Goal: Task Accomplishment & Management: Manage account settings

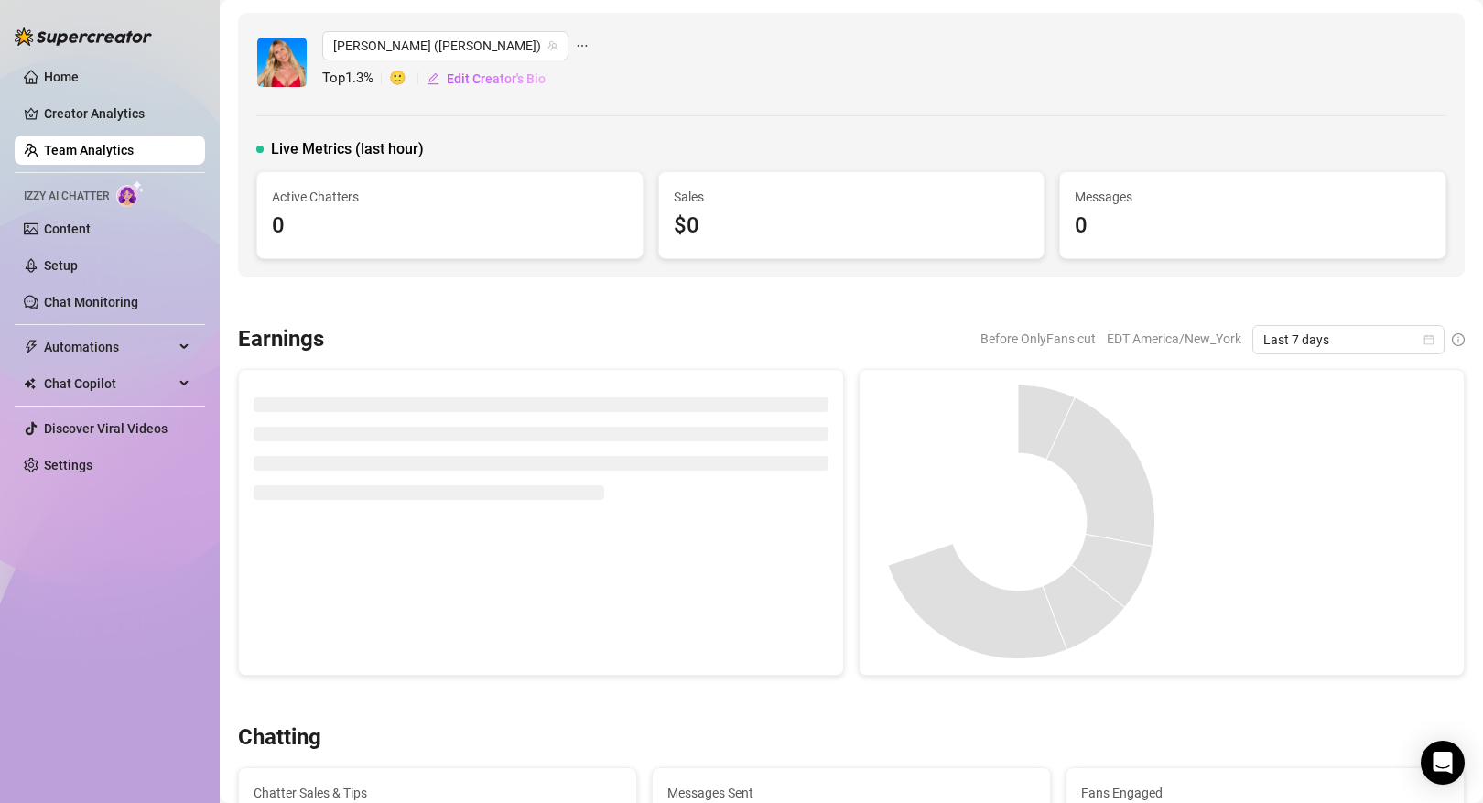
click at [110, 143] on link "Team Analytics" at bounding box center [89, 150] width 90 height 15
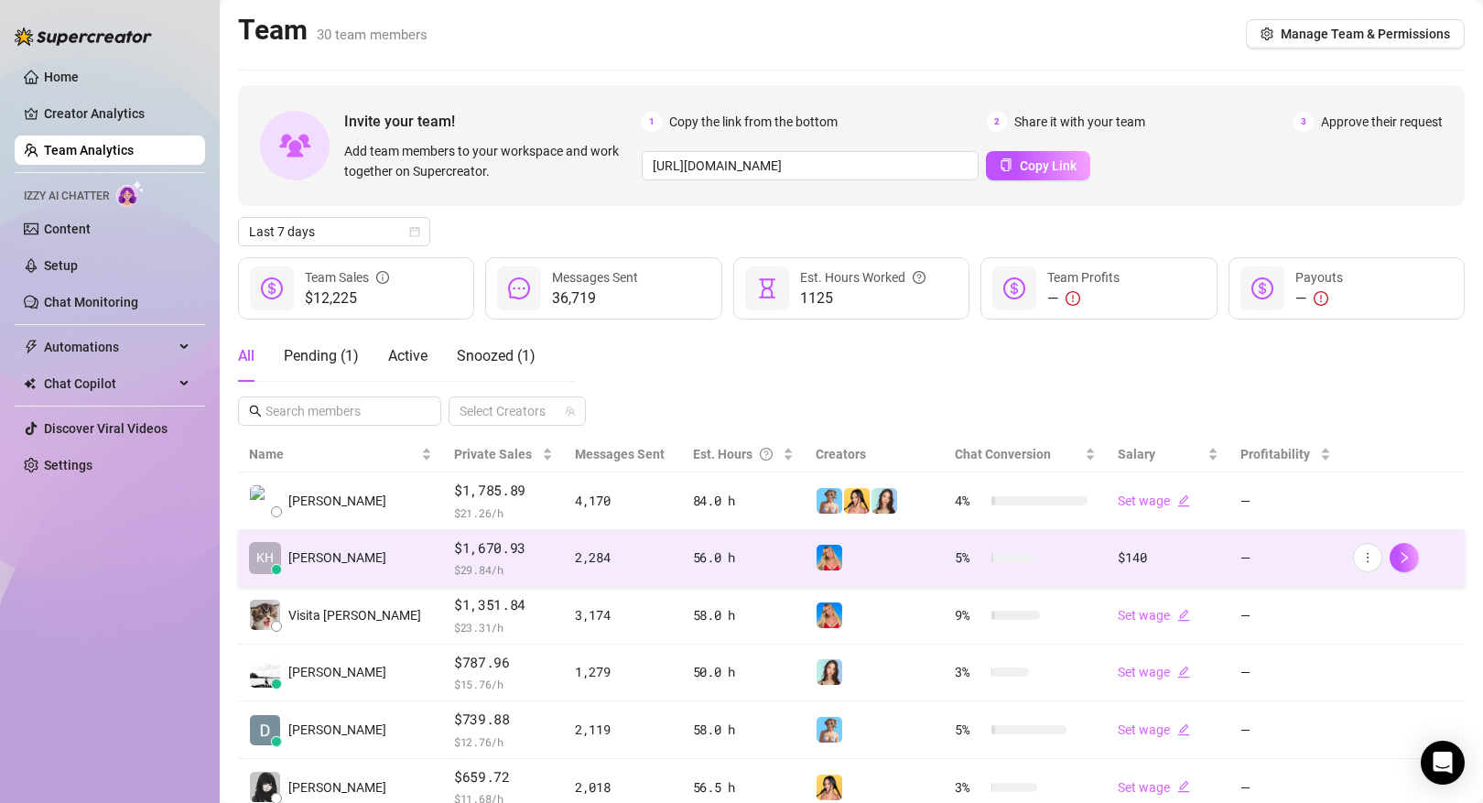
click at [350, 543] on td "KH [PERSON_NAME]" at bounding box center [340, 559] width 205 height 58
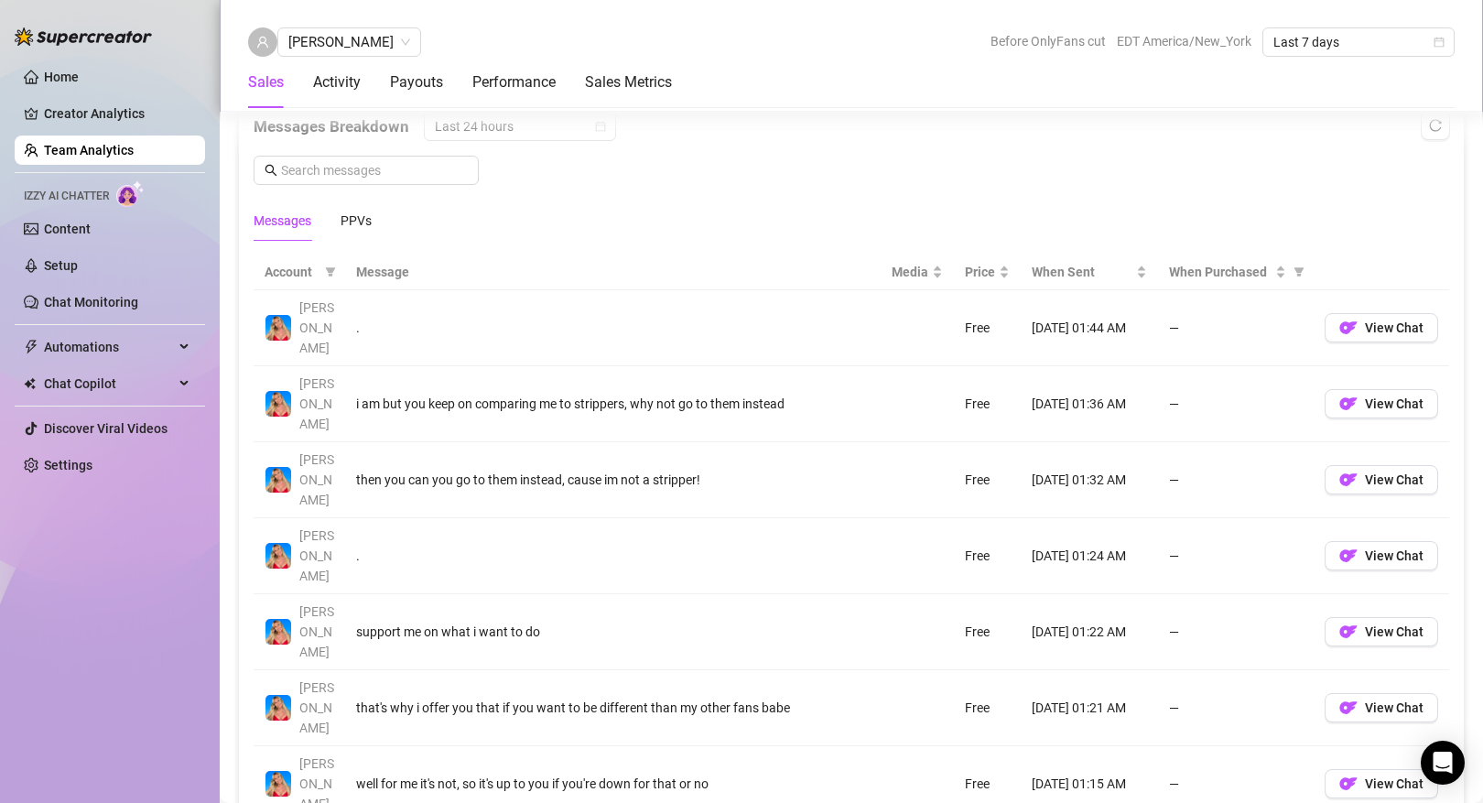
scroll to position [1205, 0]
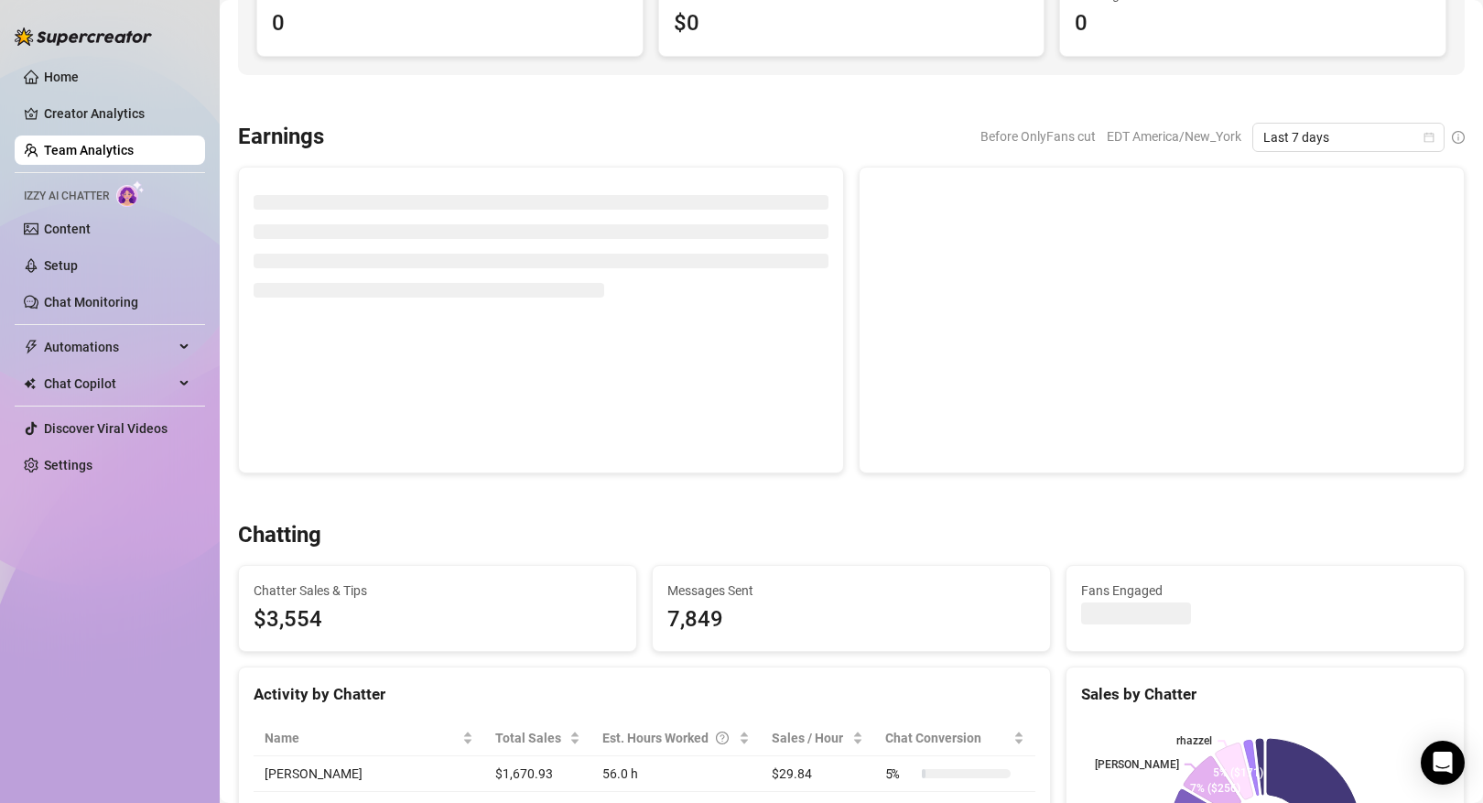
scroll to position [135, 0]
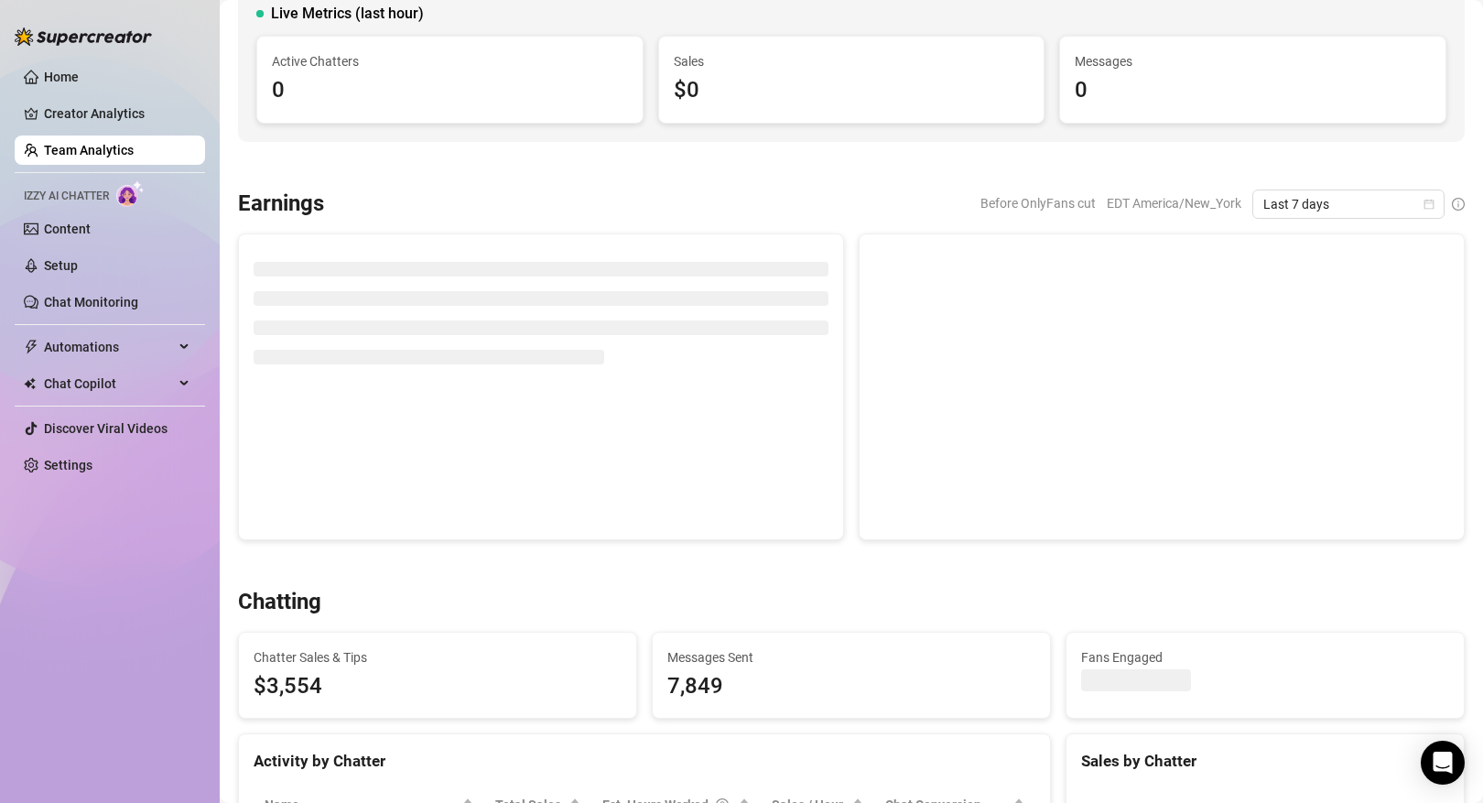
click at [134, 153] on link "Team Analytics" at bounding box center [89, 150] width 90 height 15
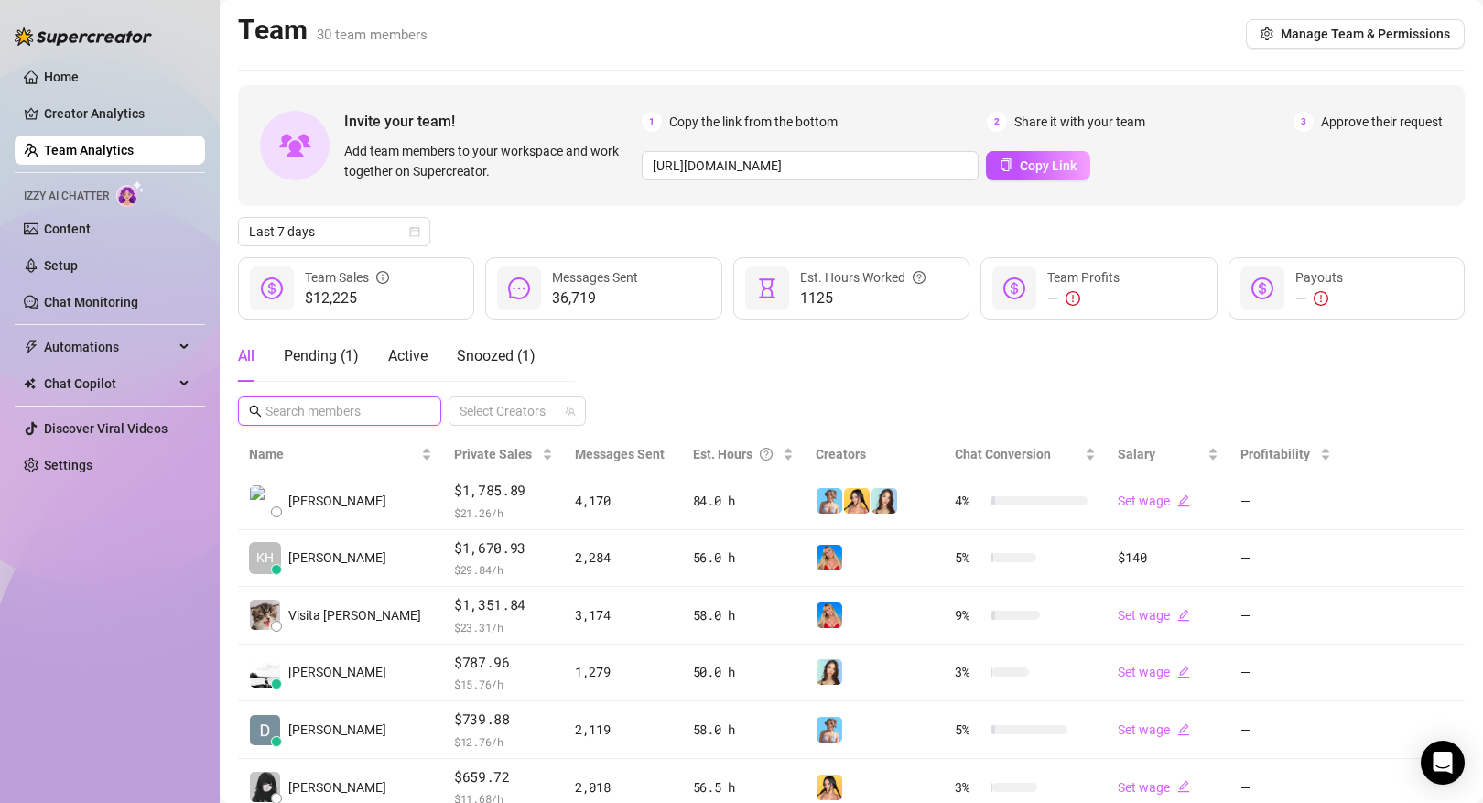
click at [347, 406] on input "text" at bounding box center [340, 411] width 150 height 20
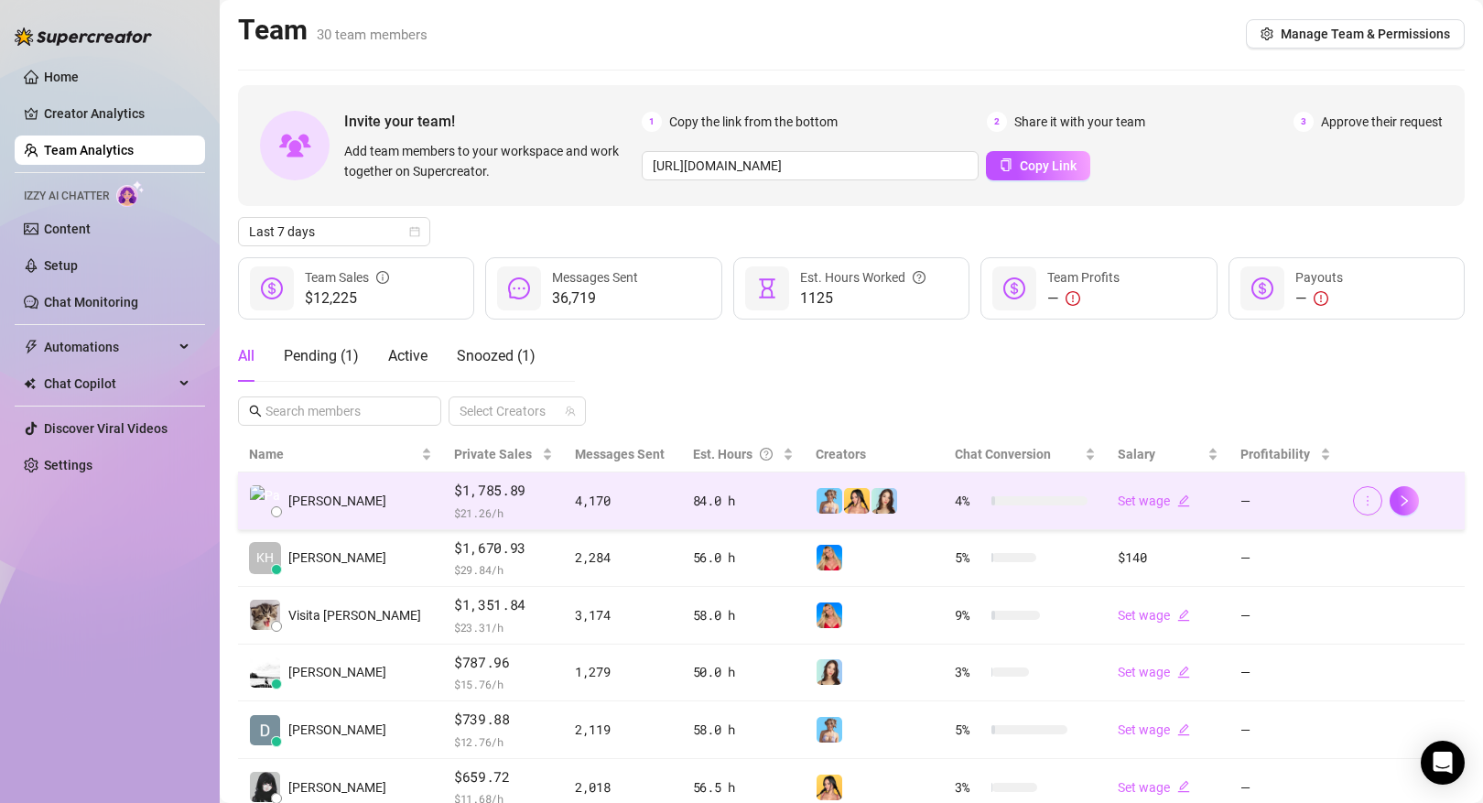
click at [1367, 502] on icon "more" at bounding box center [1367, 500] width 13 height 13
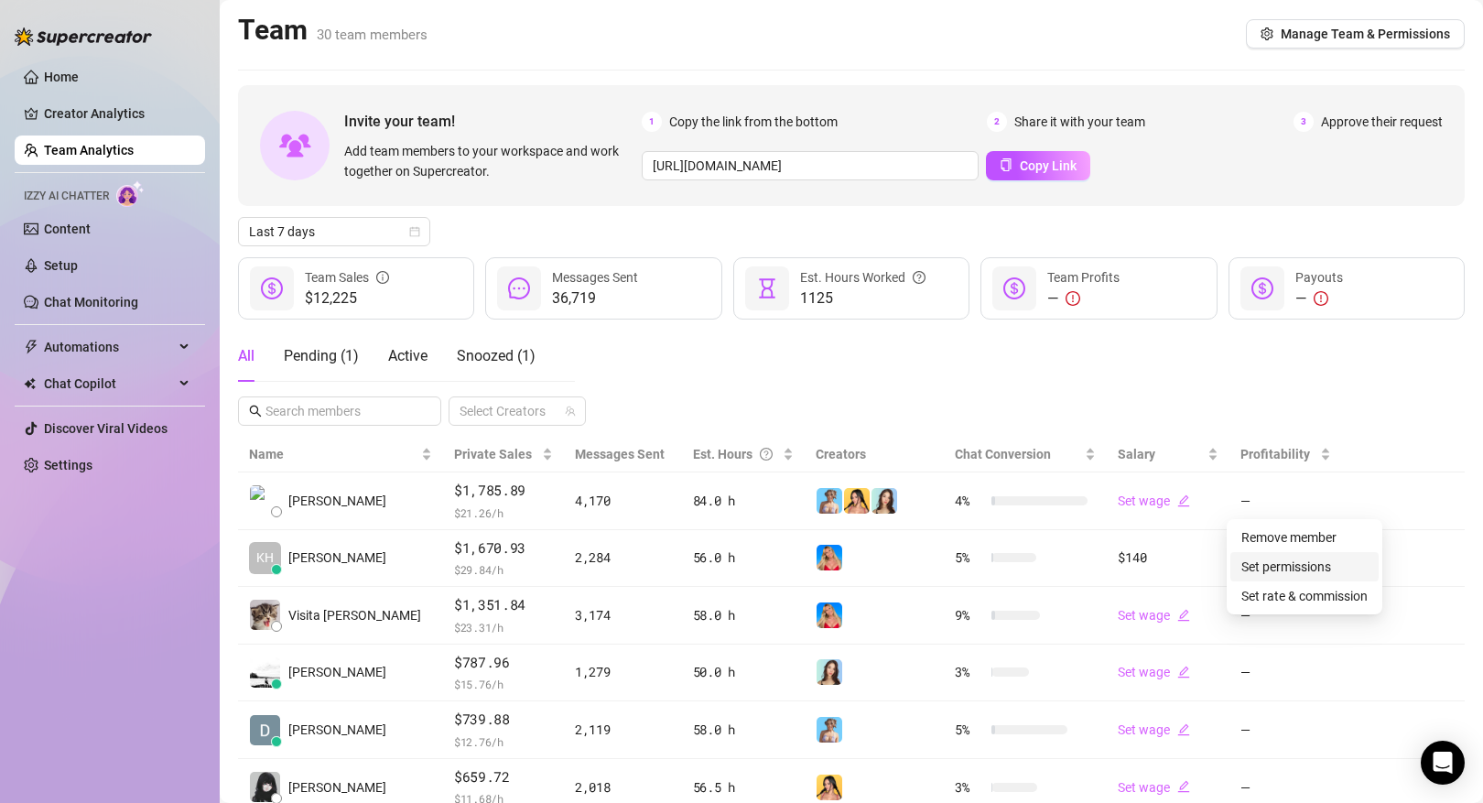
click at [1308, 567] on link "Set permissions" at bounding box center [1286, 566] width 90 height 15
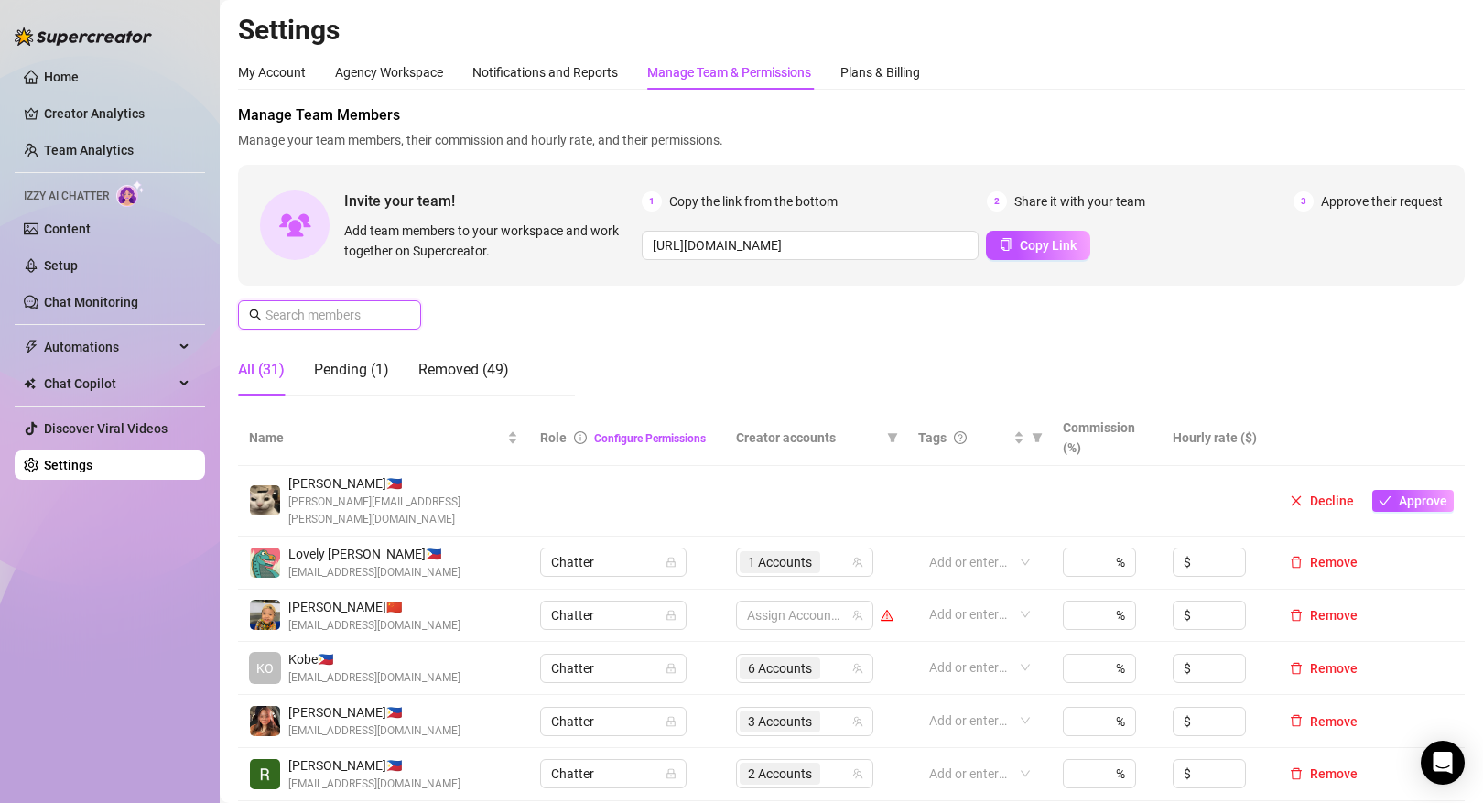
click at [328, 317] on input "text" at bounding box center [330, 315] width 130 height 20
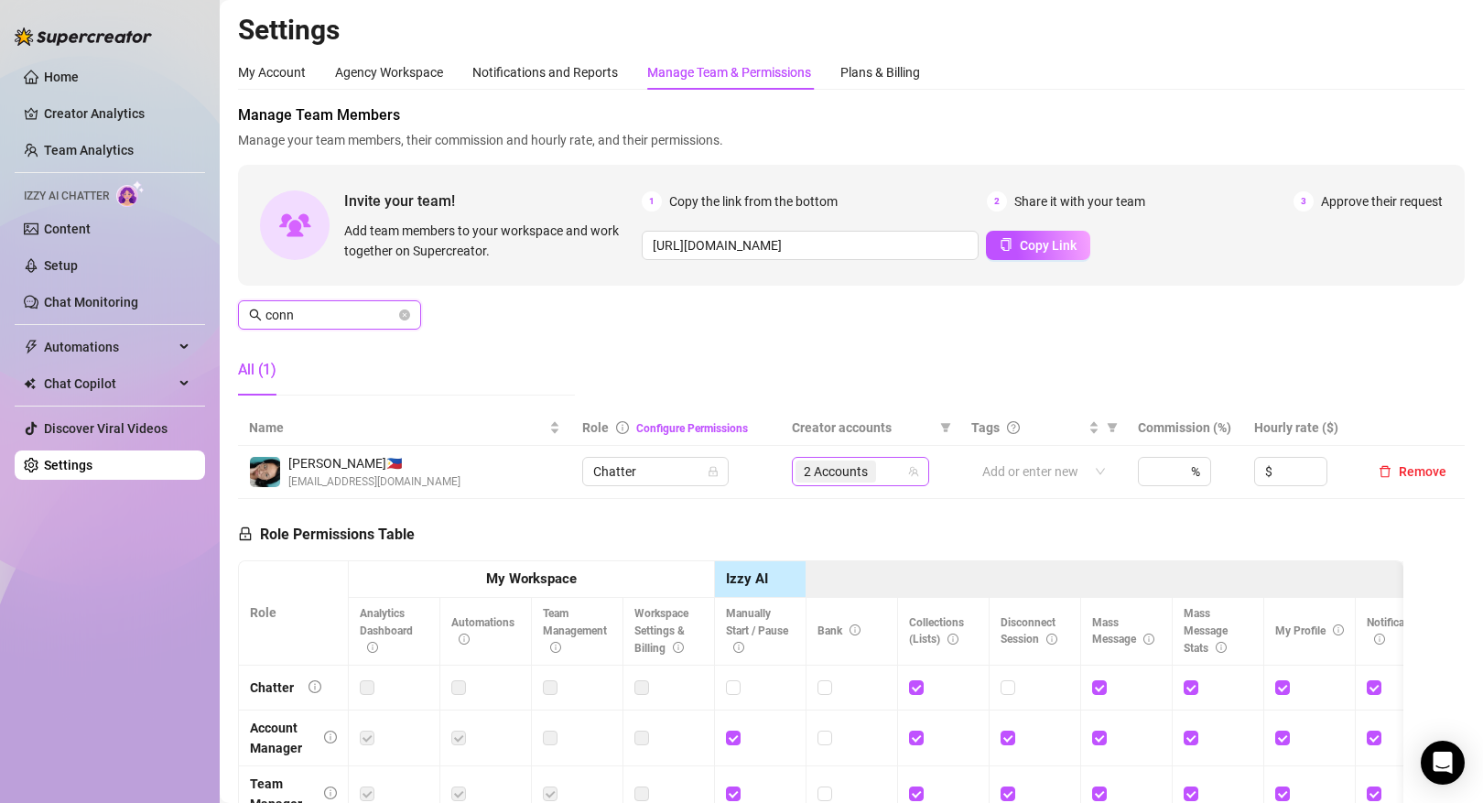
click at [827, 465] on span "2 Accounts" at bounding box center [836, 471] width 64 height 20
type input "conn"
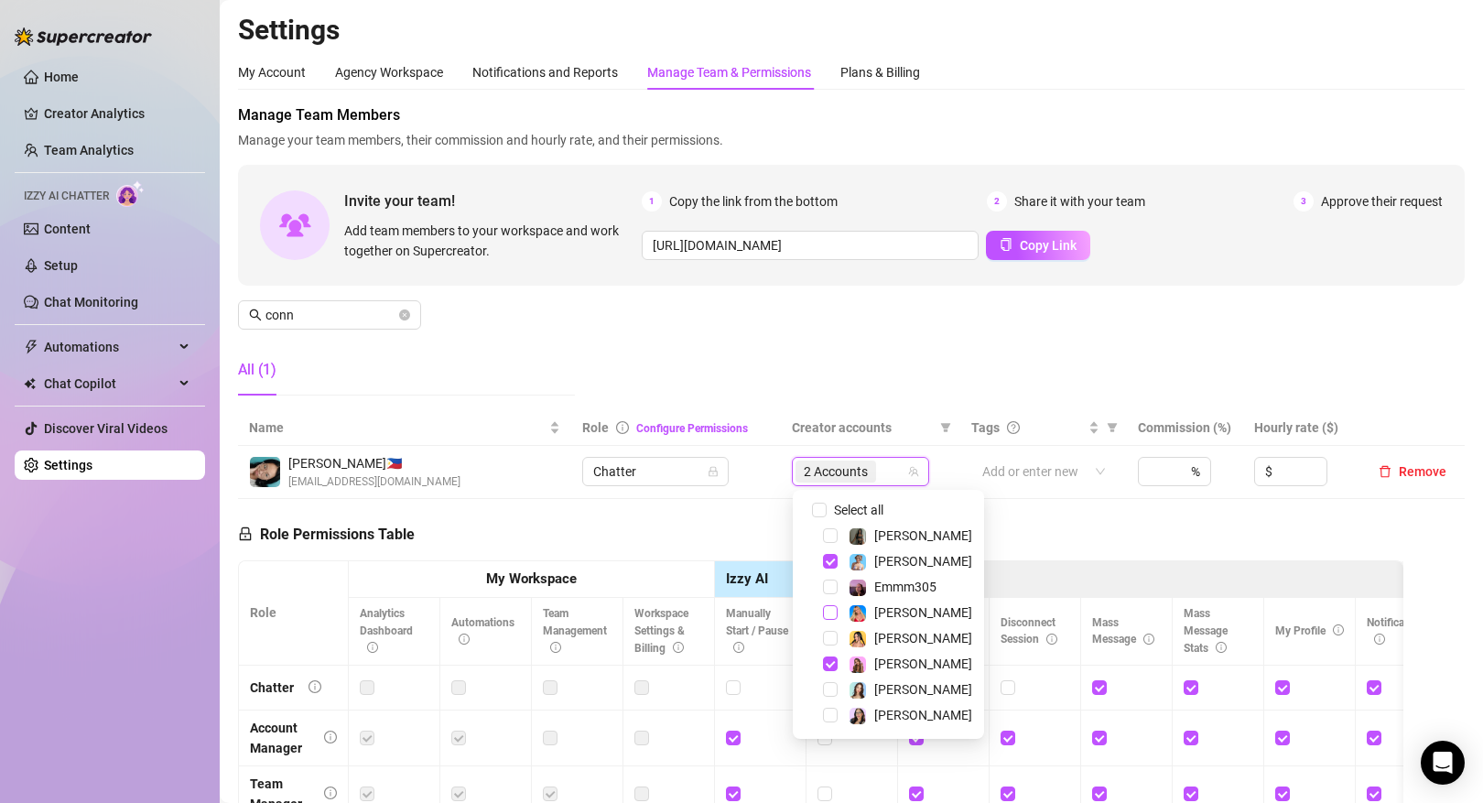
click at [831, 614] on span "Select tree node" at bounding box center [830, 612] width 15 height 15
click at [1026, 518] on div "Role Permissions Table Role My Workspace Izzy AI OnlyFans Side Menu OnlyFans Ch…" at bounding box center [820, 750] width 1165 height 503
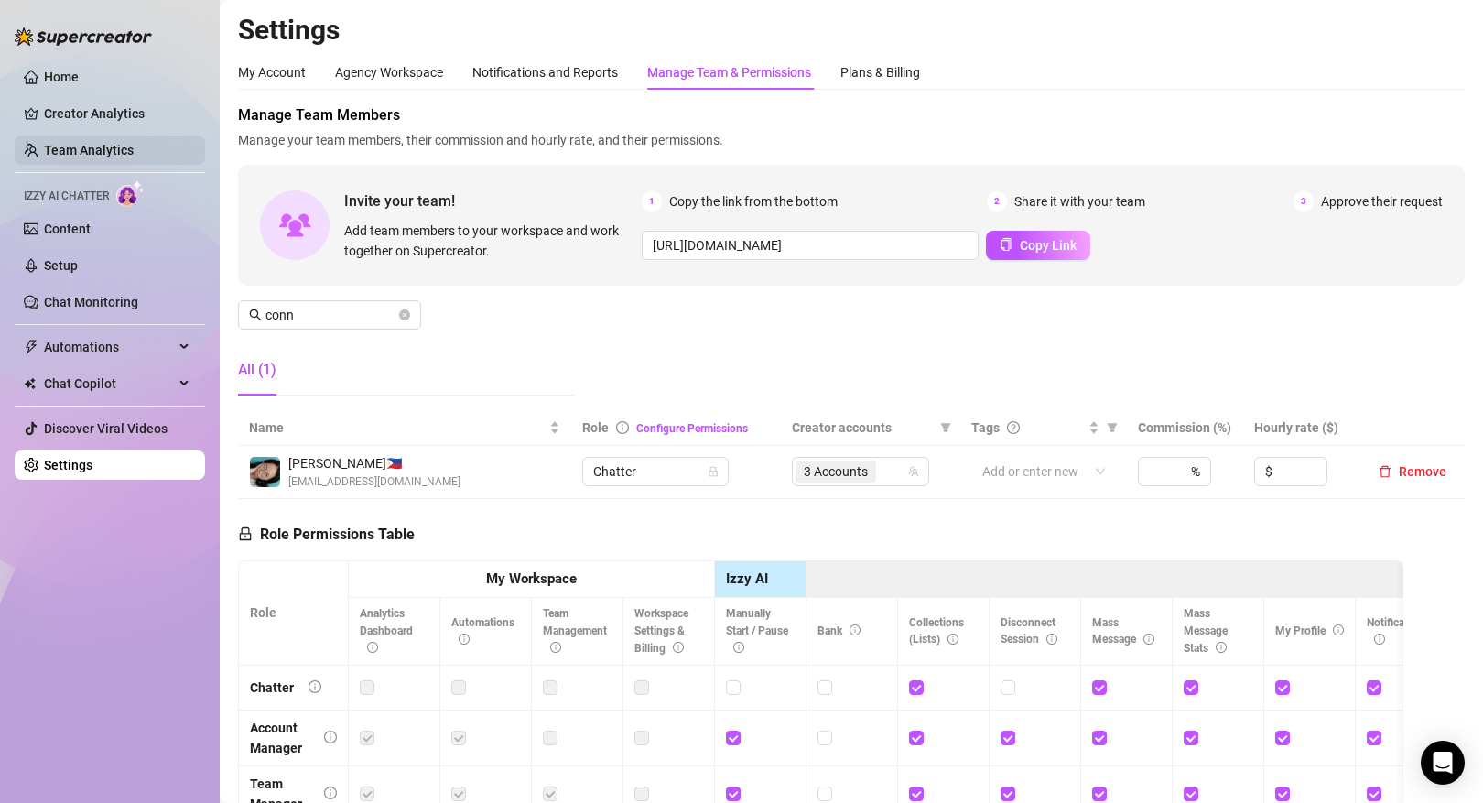
click at [124, 146] on link "Team Analytics" at bounding box center [89, 150] width 90 height 15
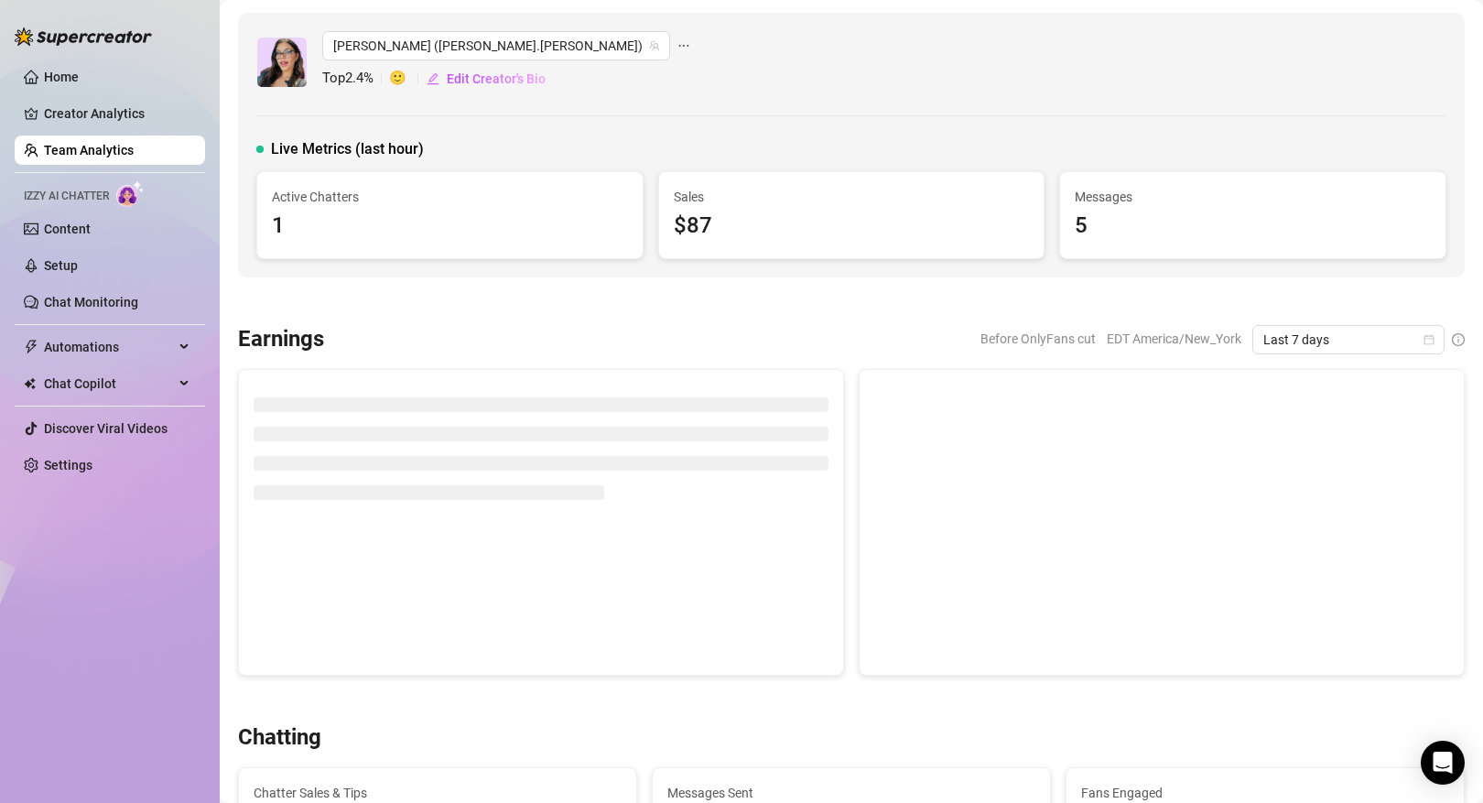
click at [134, 144] on link "Team Analytics" at bounding box center [89, 150] width 90 height 15
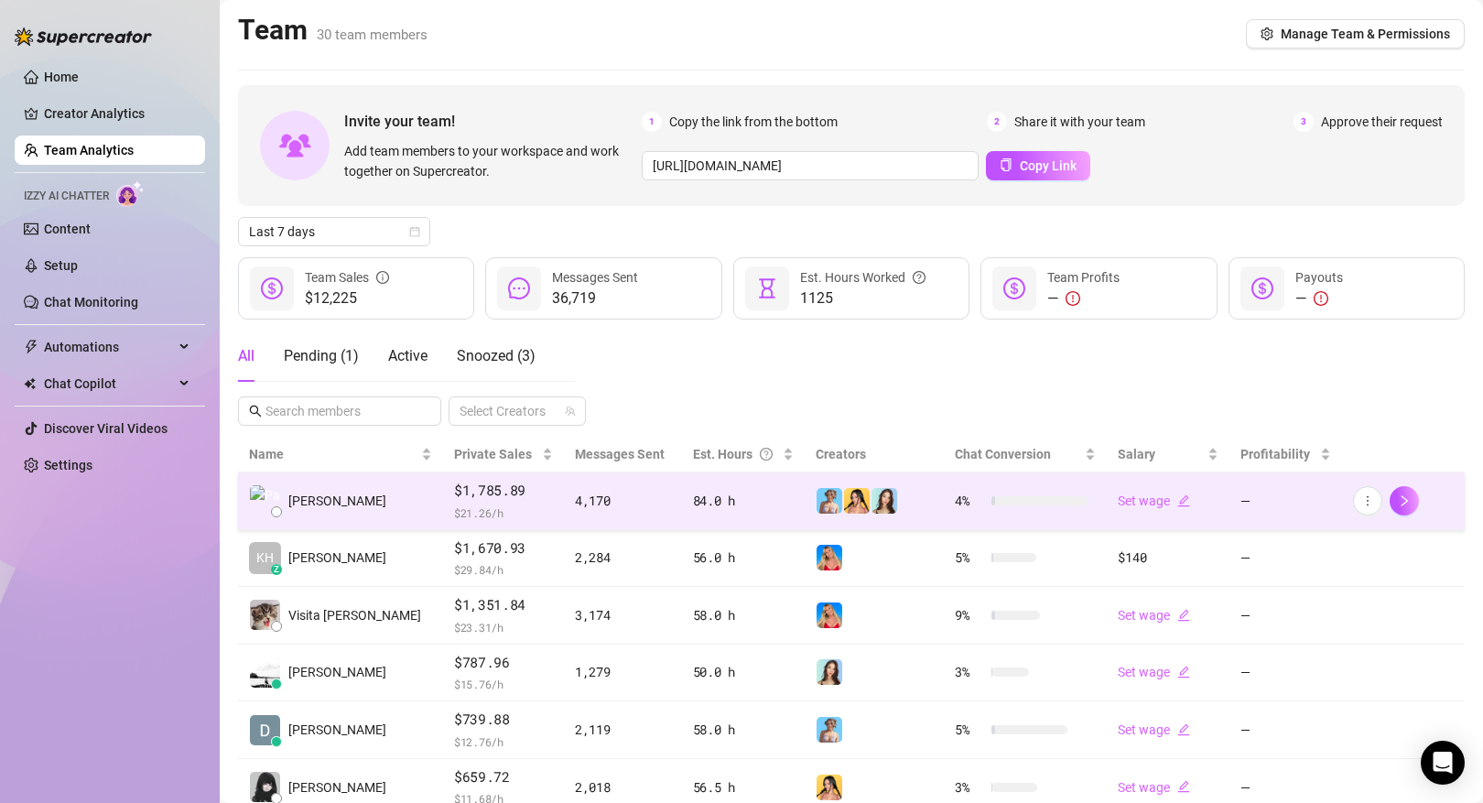
click at [1349, 495] on td at bounding box center [1403, 501] width 123 height 58
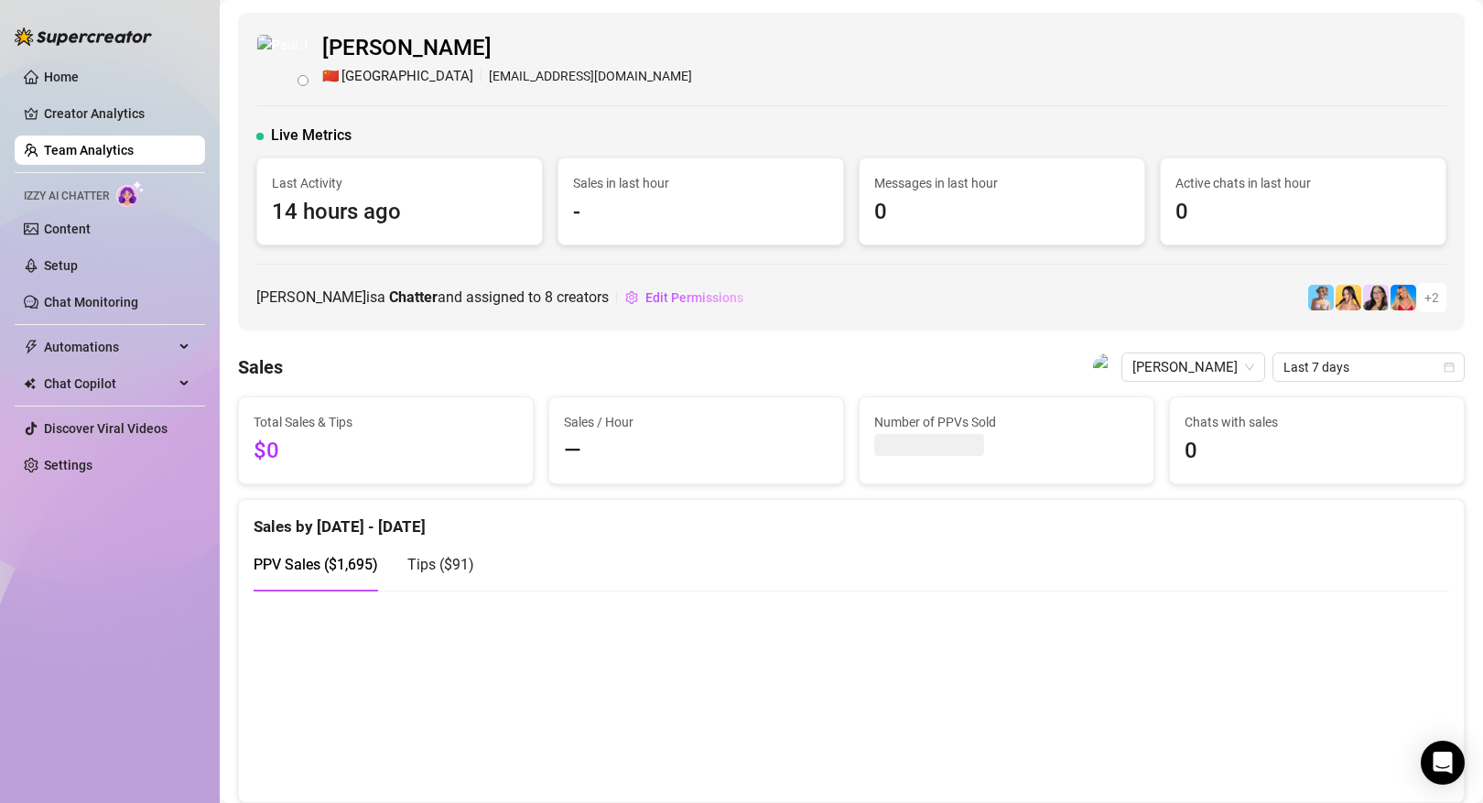
click at [134, 152] on link "Team Analytics" at bounding box center [89, 150] width 90 height 15
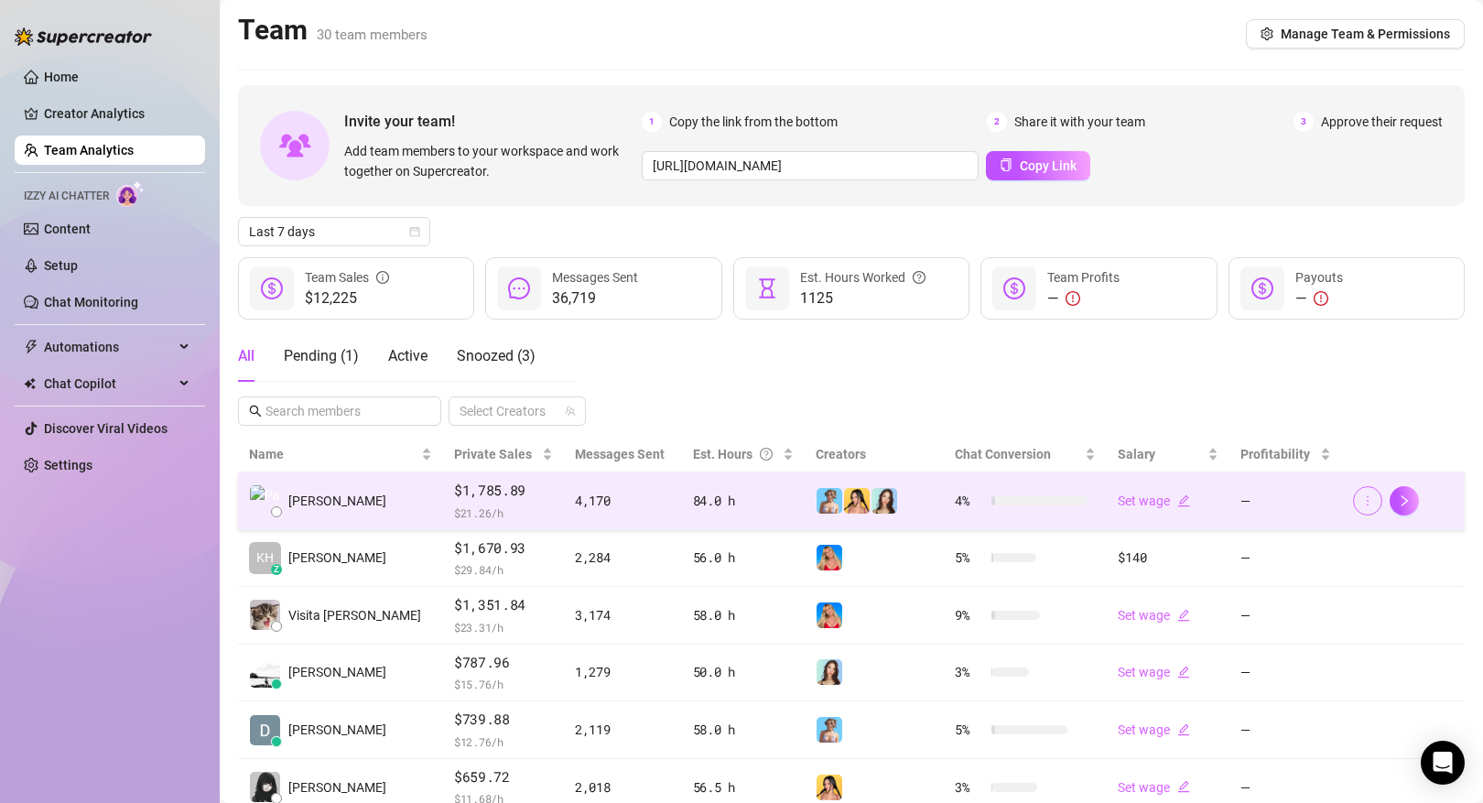
click at [1366, 502] on icon "more" at bounding box center [1367, 500] width 13 height 13
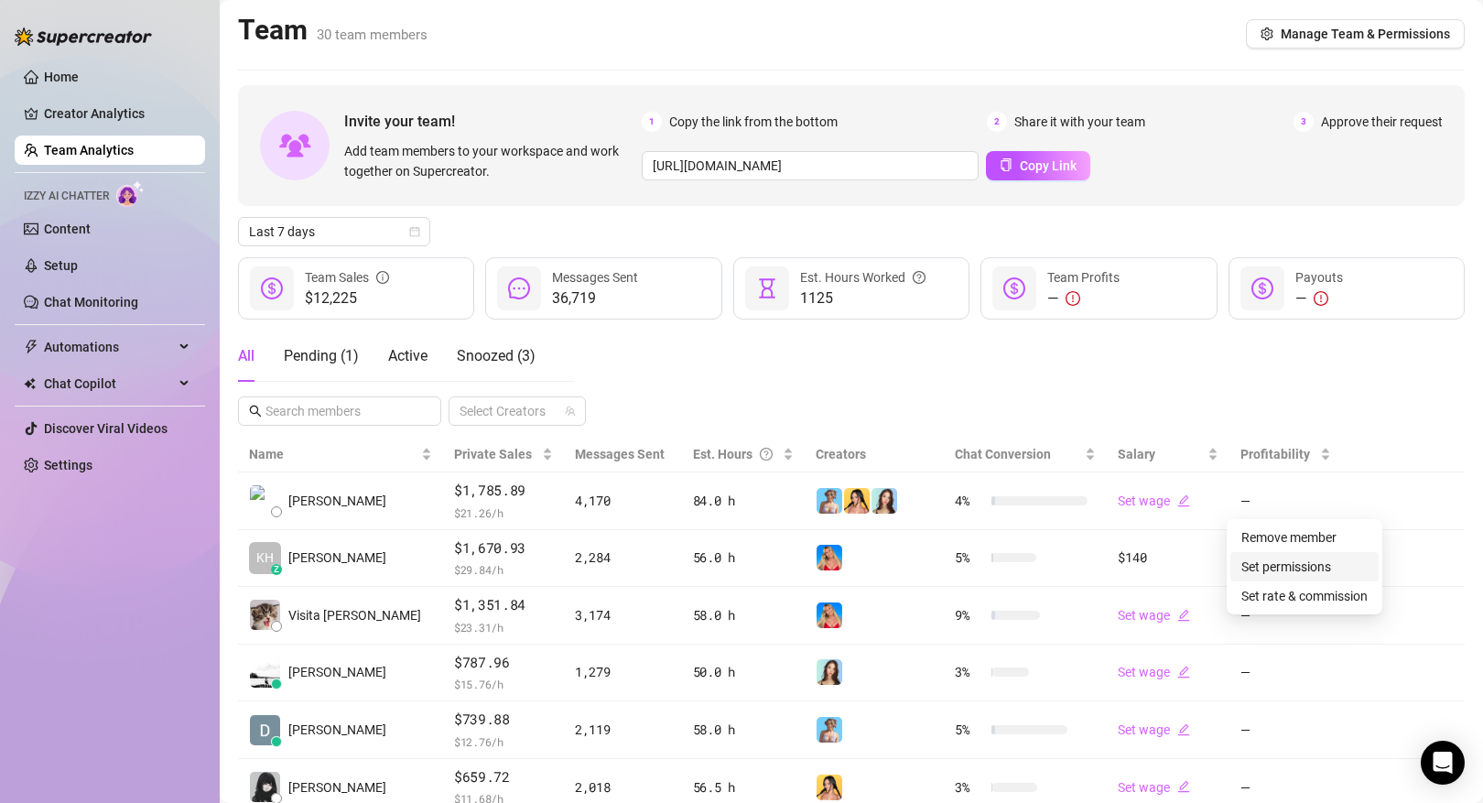
click at [1303, 568] on link "Set permissions" at bounding box center [1286, 566] width 90 height 15
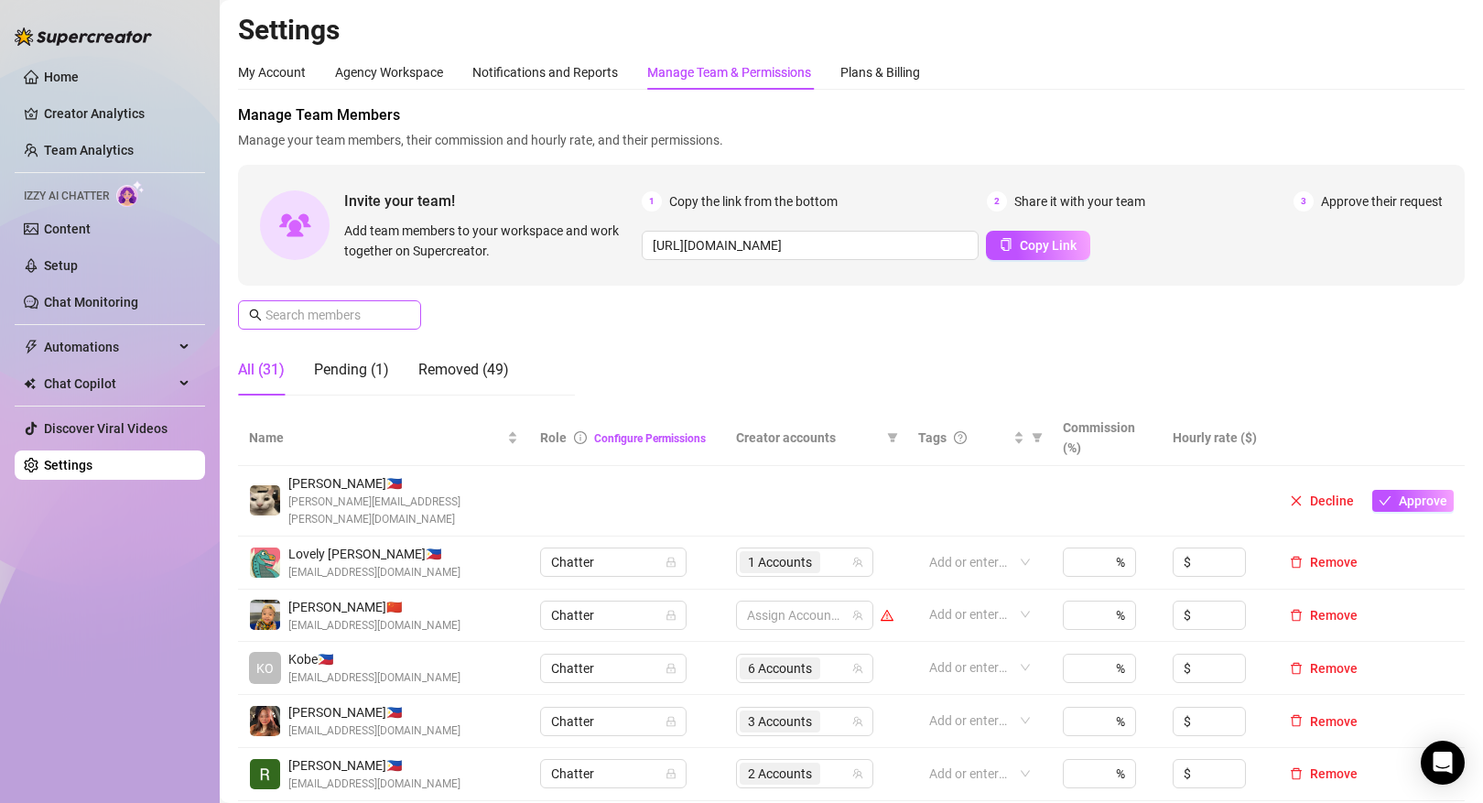
click at [362, 326] on span at bounding box center [329, 314] width 183 height 29
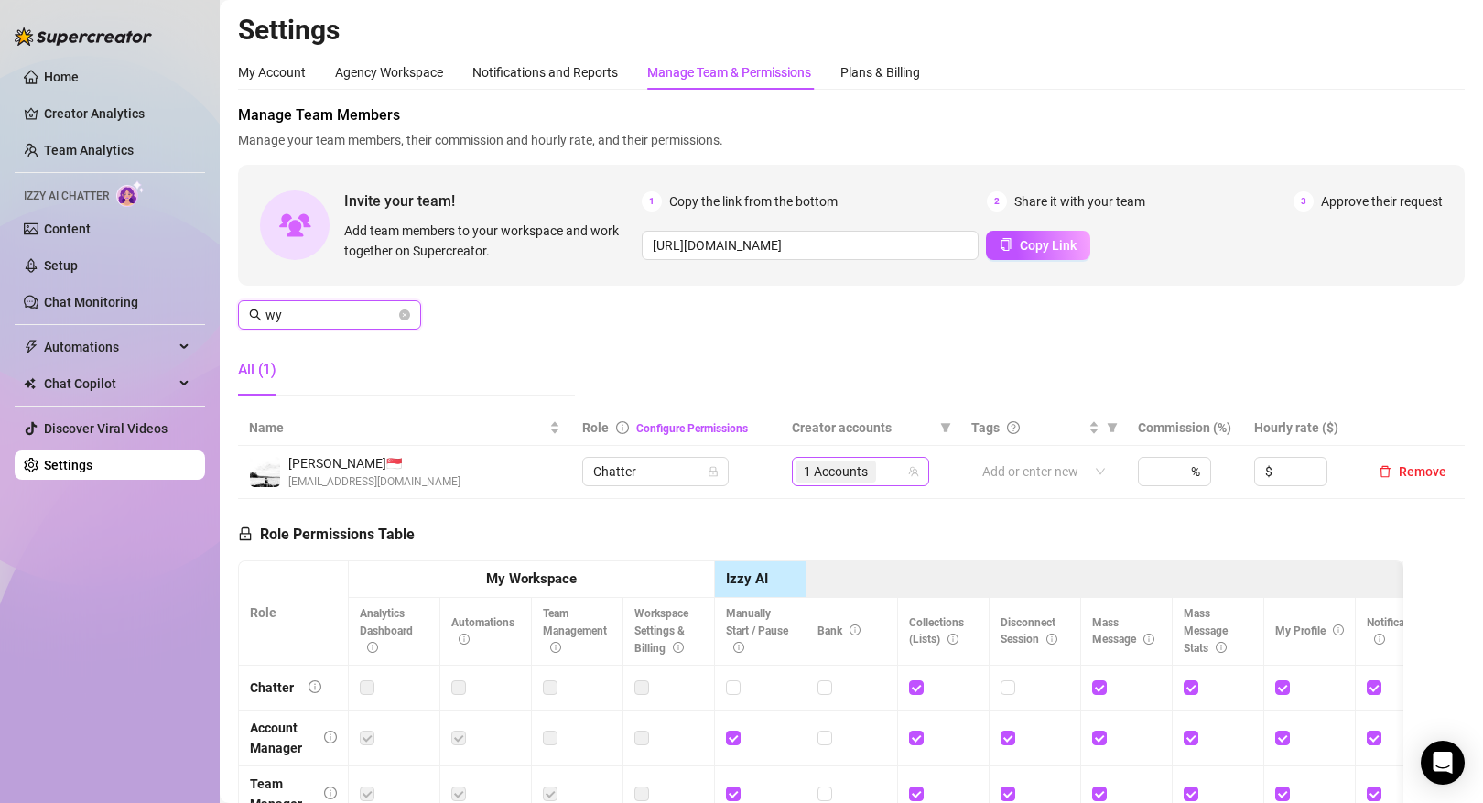
click at [863, 478] on span "1 Accounts" at bounding box center [836, 471] width 64 height 20
type input "wy"
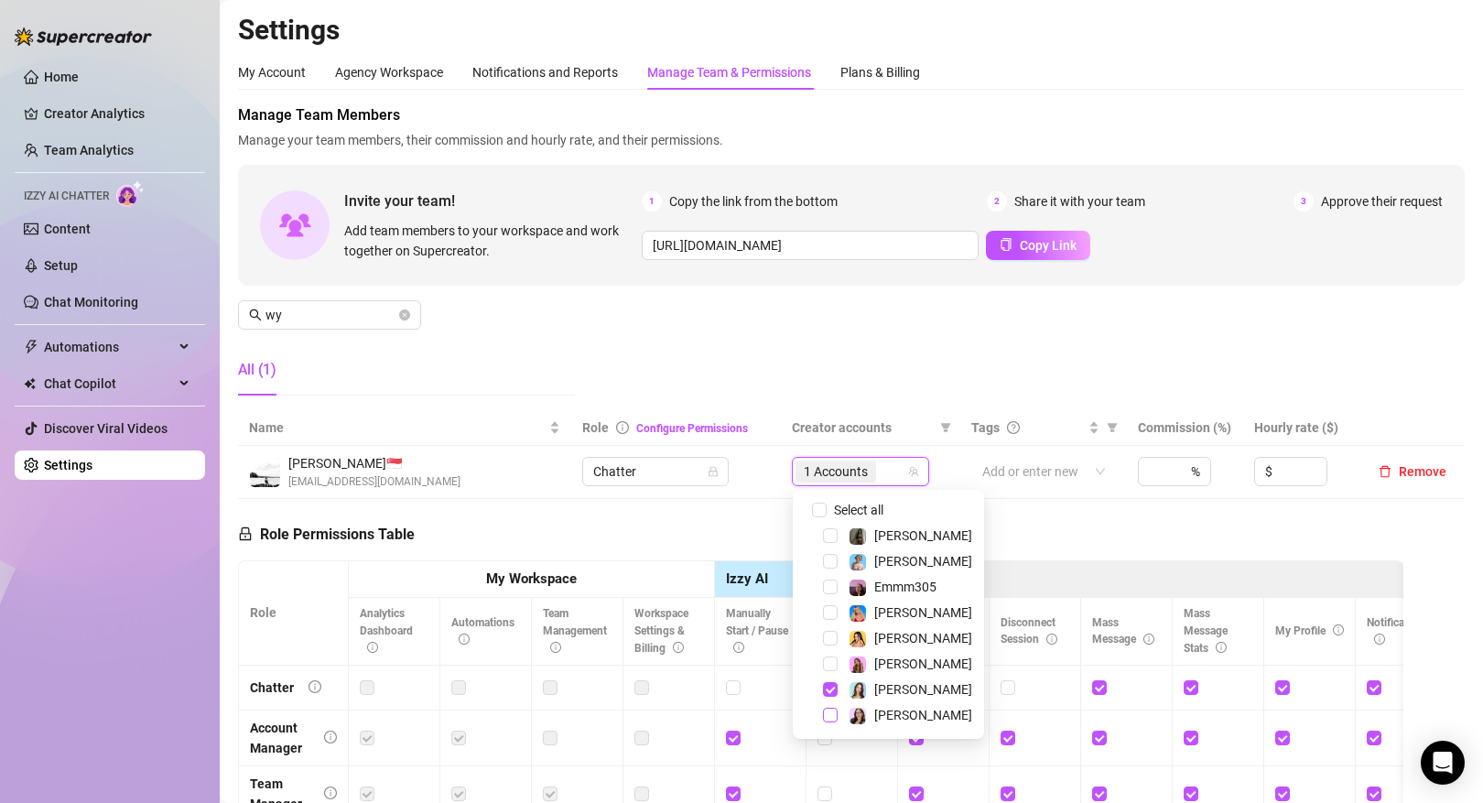
click at [827, 717] on span "Select tree node" at bounding box center [830, 715] width 15 height 15
click at [1022, 505] on div "Role Permissions Table Role My Workspace Izzy AI OnlyFans Side Menu OnlyFans Ch…" at bounding box center [820, 750] width 1165 height 503
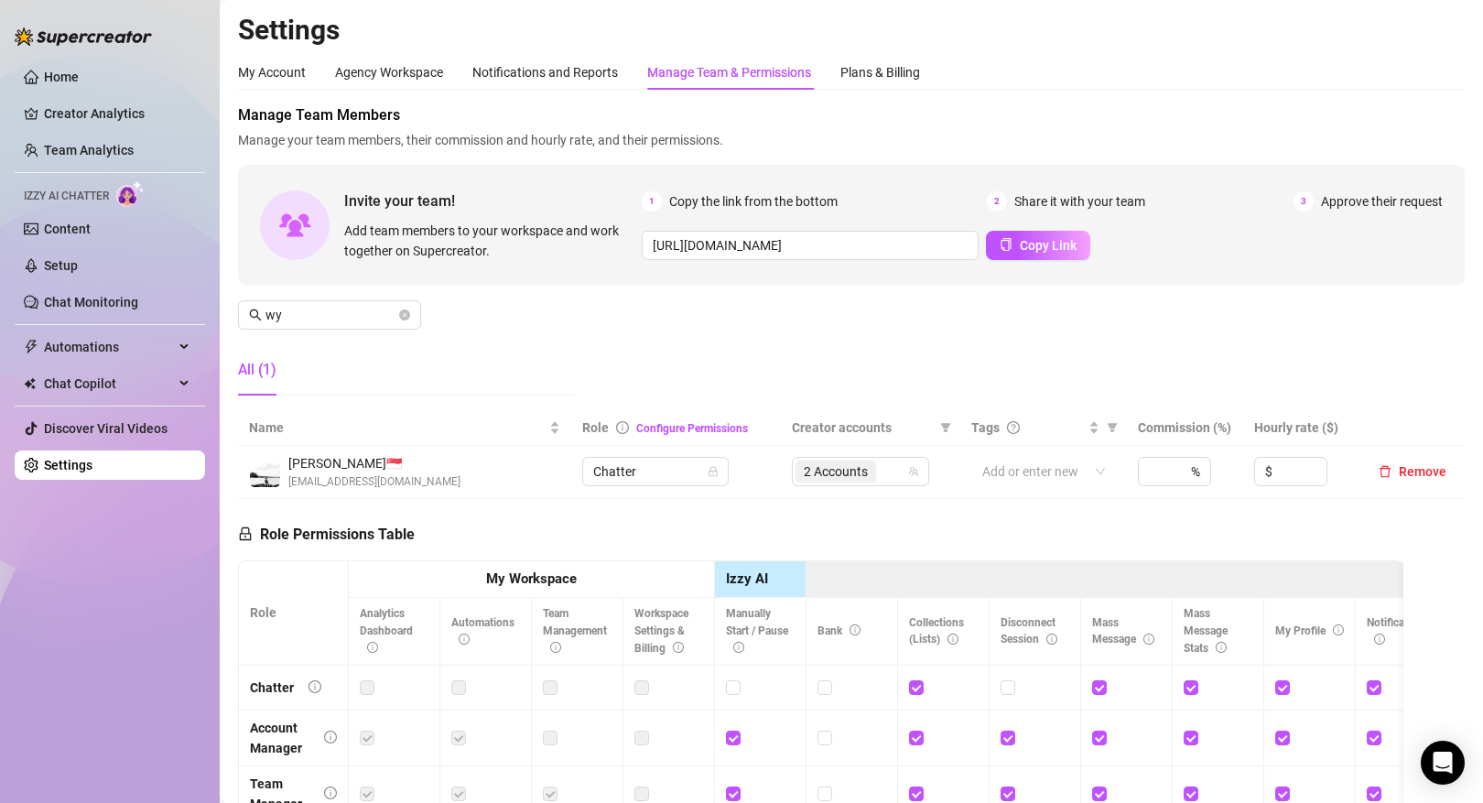
click at [376, 460] on span "[PERSON_NAME] 🇸🇬" at bounding box center [374, 463] width 172 height 20
click at [341, 480] on span "[EMAIL_ADDRESS][DOMAIN_NAME]" at bounding box center [374, 481] width 172 height 17
click at [305, 466] on span "[PERSON_NAME] 🇸🇬" at bounding box center [374, 463] width 172 height 20
click at [101, 157] on link "Team Analytics" at bounding box center [89, 150] width 90 height 15
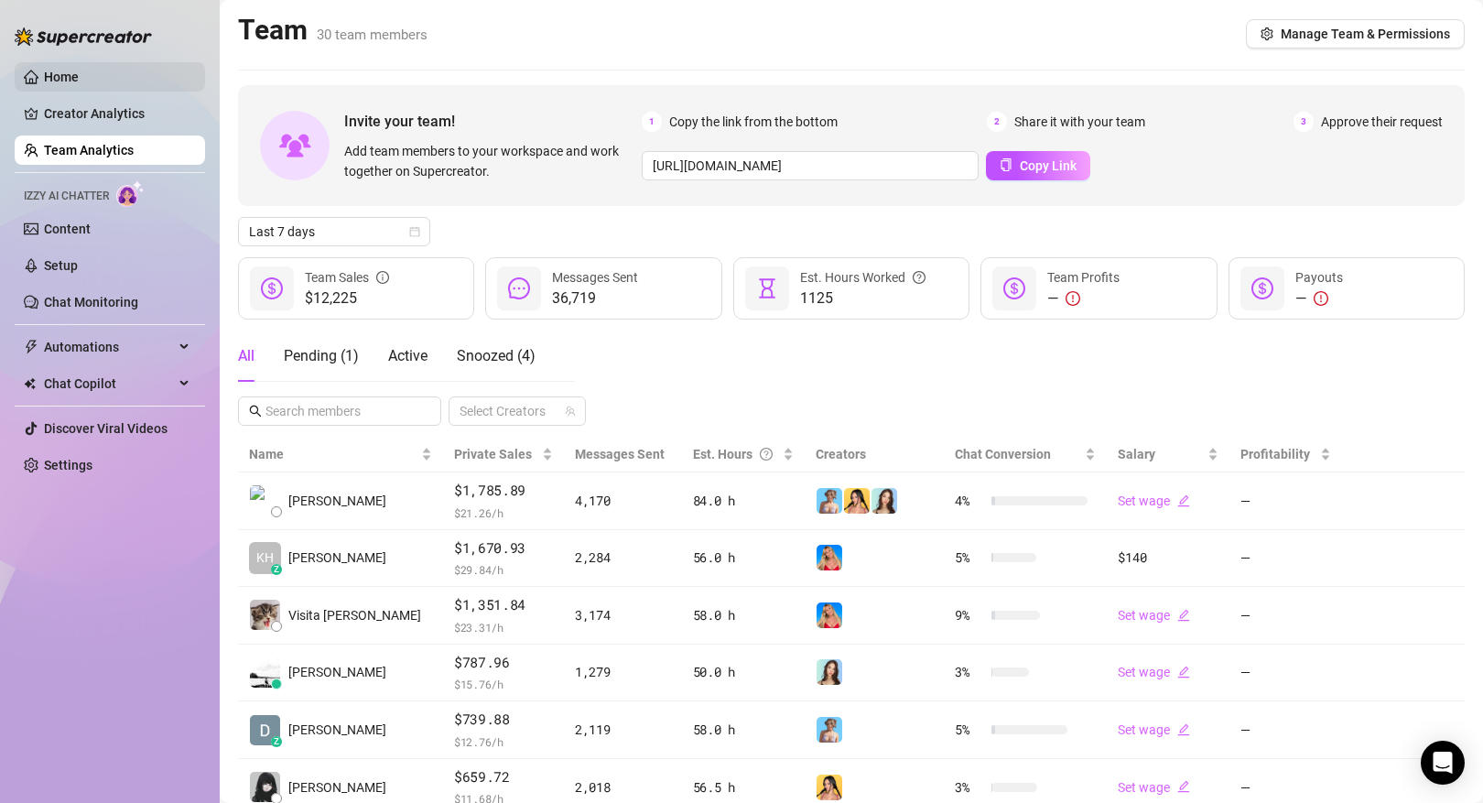
click at [79, 78] on link "Home" at bounding box center [61, 77] width 35 height 15
